Goal: Check status: Check status

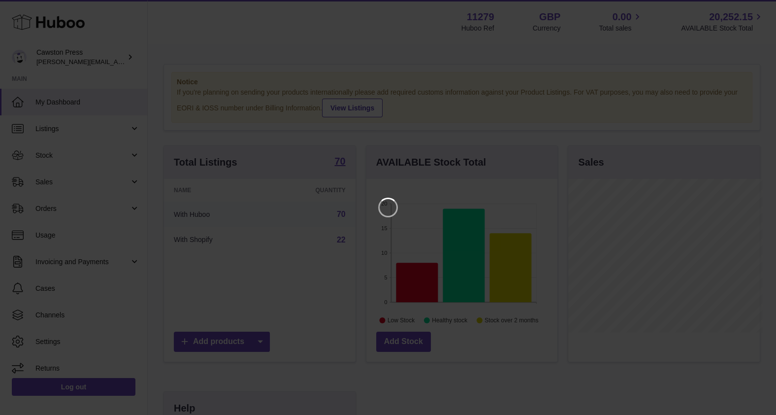
scroll to position [154, 194]
click at [763, 3] on icon "Close" at bounding box center [760, 9] width 12 height 12
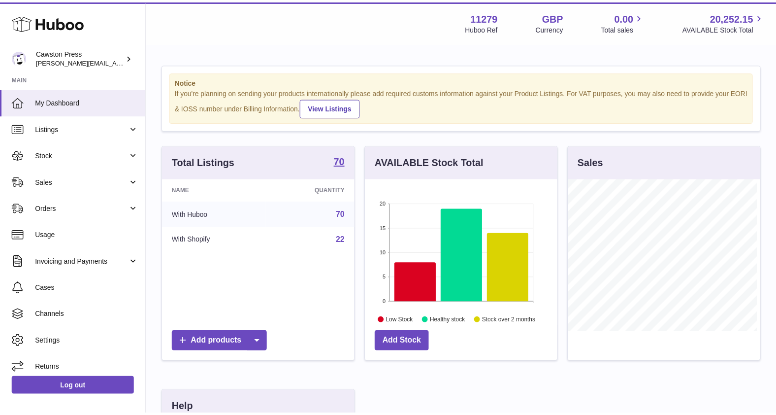
scroll to position [492228, 492190]
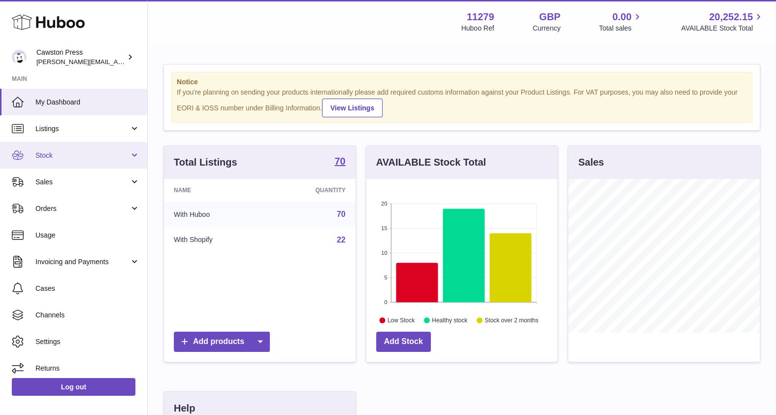
click at [73, 155] on span "Stock" at bounding box center [82, 155] width 94 height 9
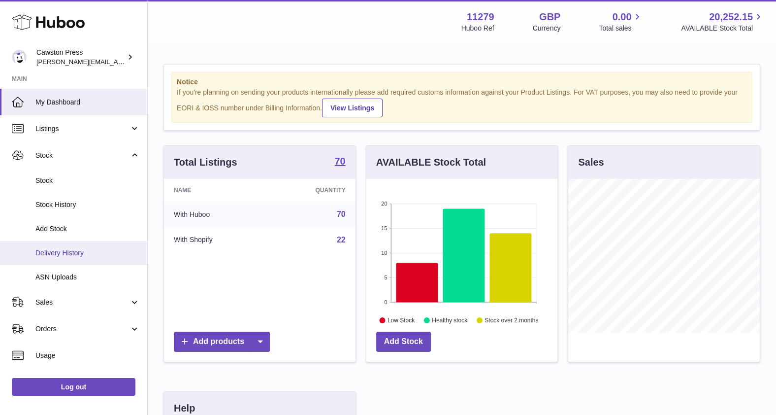
click at [64, 246] on link "Delivery History" at bounding box center [73, 253] width 147 height 24
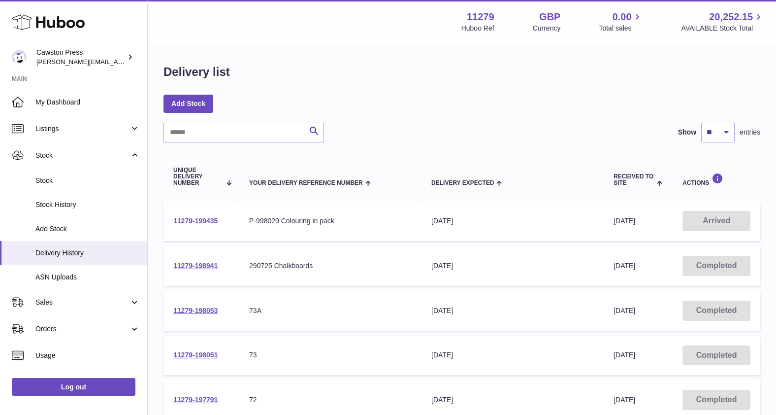
click at [207, 220] on link "11279-199435" at bounding box center [195, 221] width 44 height 8
